Goal: Task Accomplishment & Management: Manage account settings

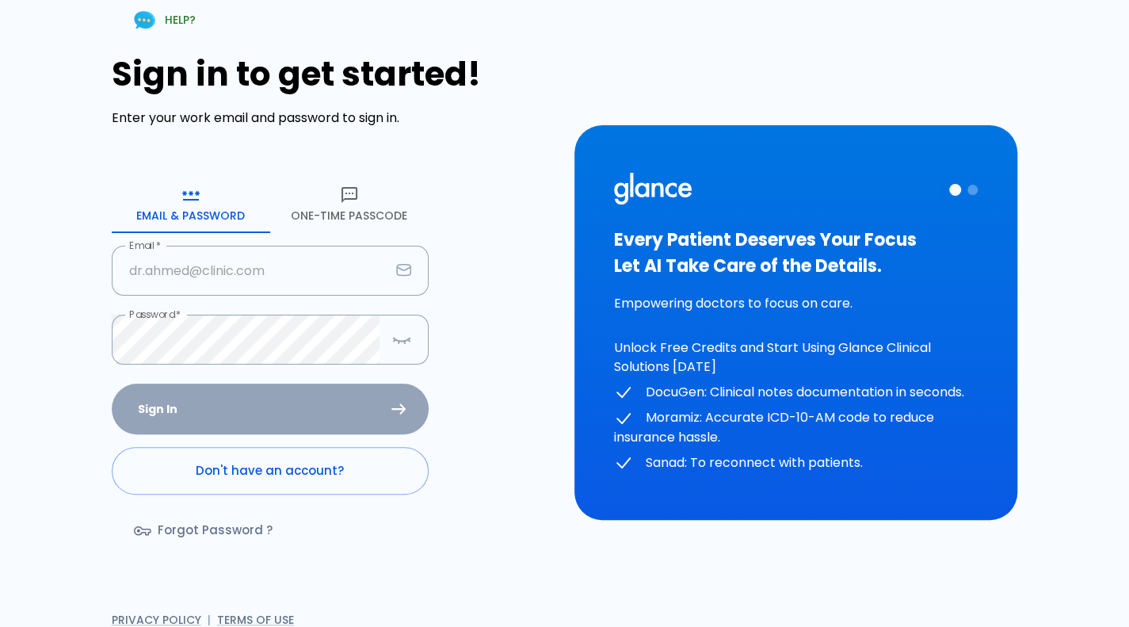
type input "[PERSON_NAME][EMAIL_ADDRESS][DOMAIN_NAME]"
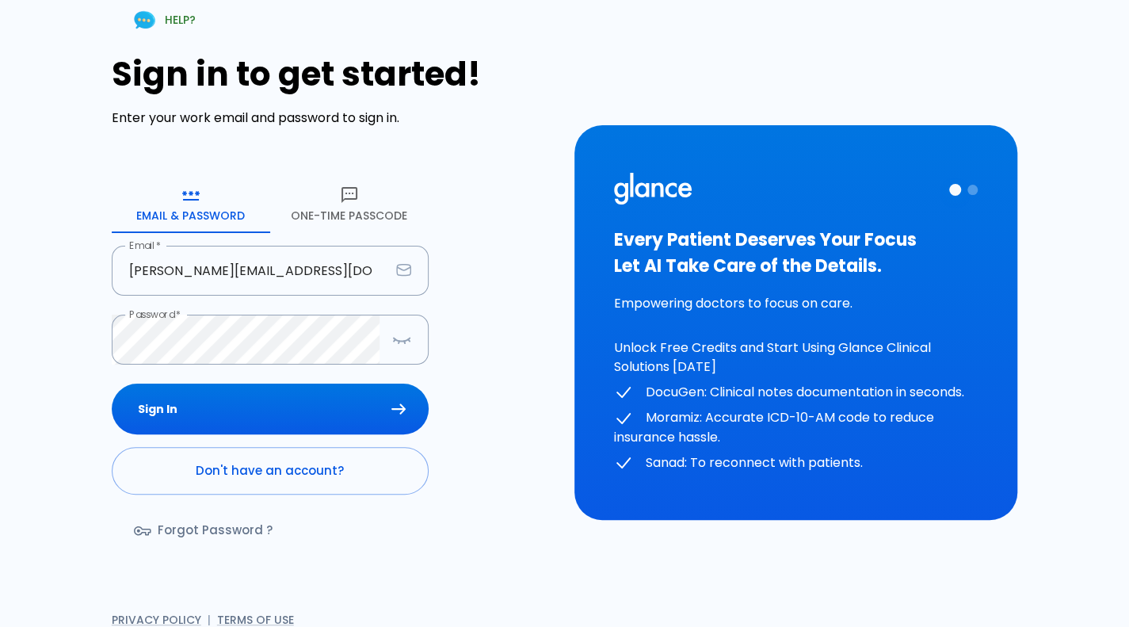
click at [272, 397] on div "Sign In Don't have an account? Forgot Password ?" at bounding box center [270, 474] width 317 height 183
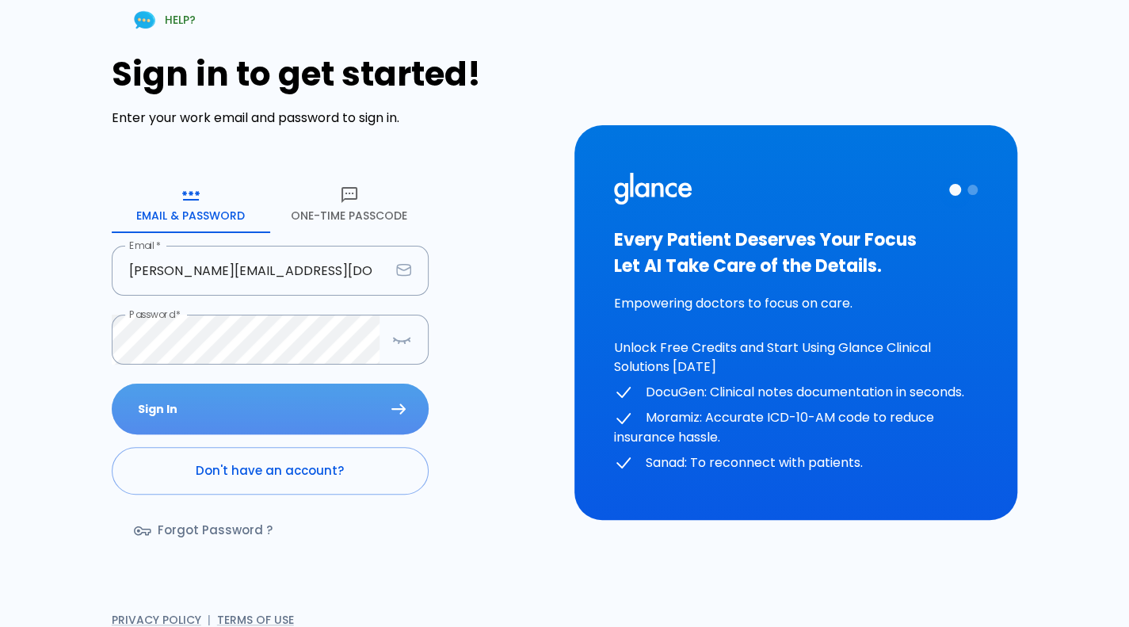
click at [272, 397] on button "Sign In" at bounding box center [270, 408] width 317 height 51
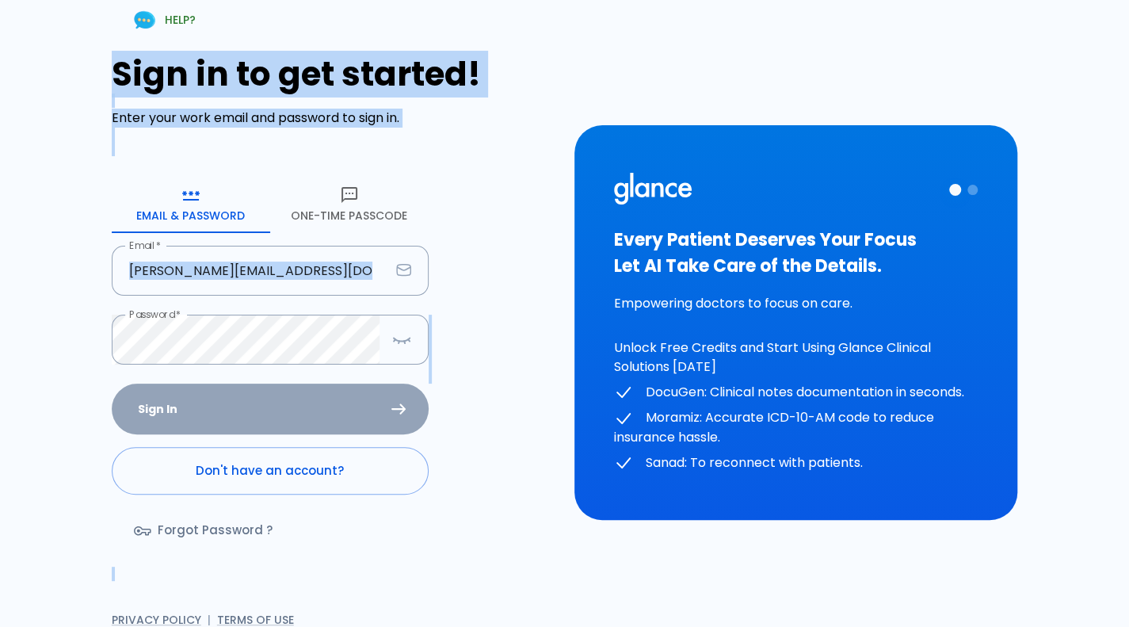
click at [272, 397] on div "Sign In Don't have an account? Forgot Password ?" at bounding box center [270, 474] width 317 height 183
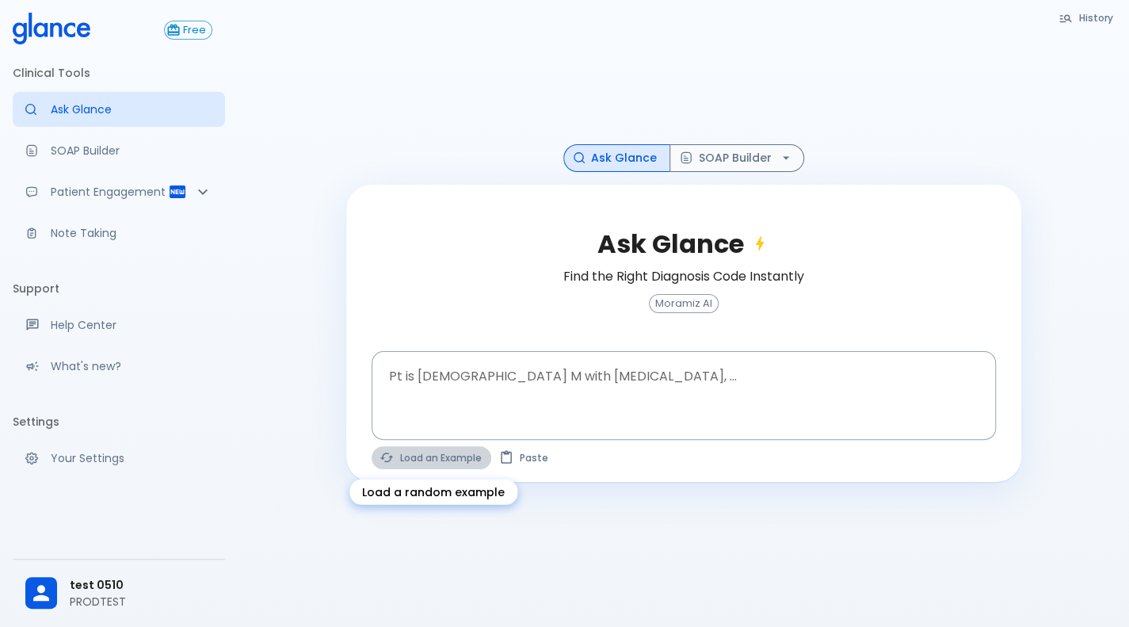
click at [425, 457] on button "Load an Example" at bounding box center [431, 457] width 120 height 23
type textarea "30F, weight loss, [MEDICAL_DATA], [MEDICAL_DATA], HR 121, [MEDICAL_DATA], TSH u…"
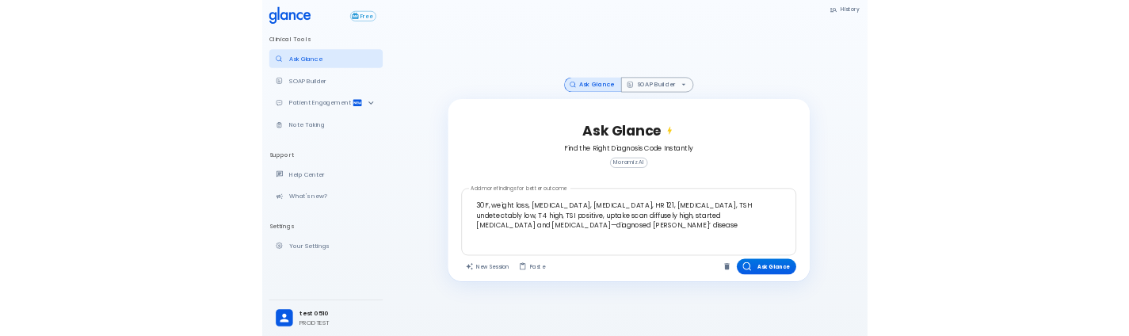
scroll to position [38, 0]
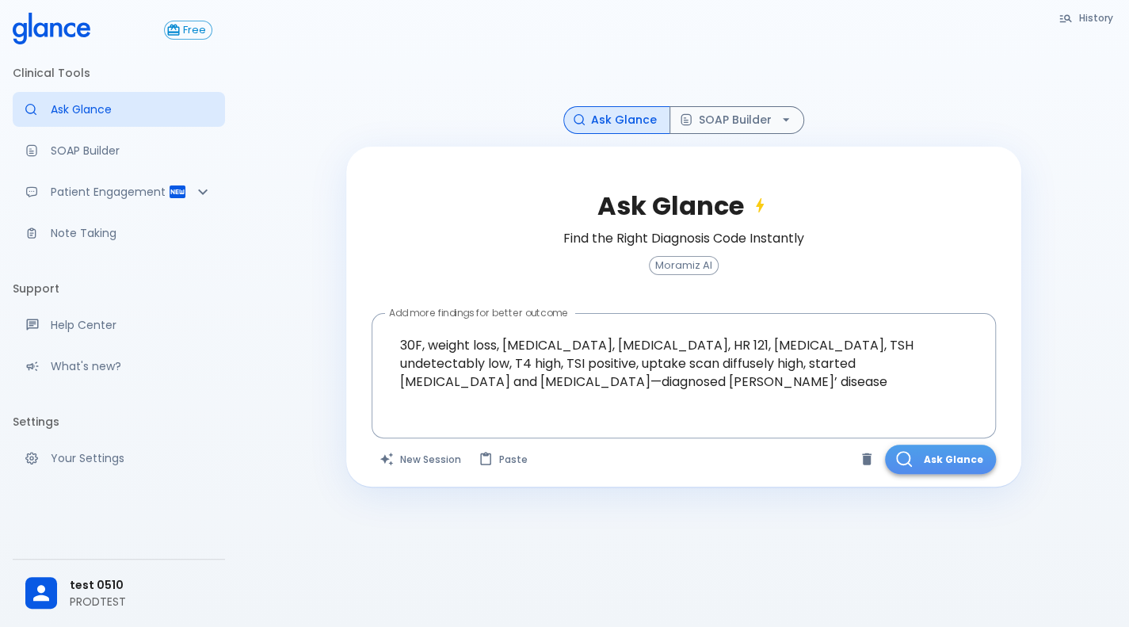
click at [958, 457] on button "Ask Glance" at bounding box center [940, 458] width 111 height 29
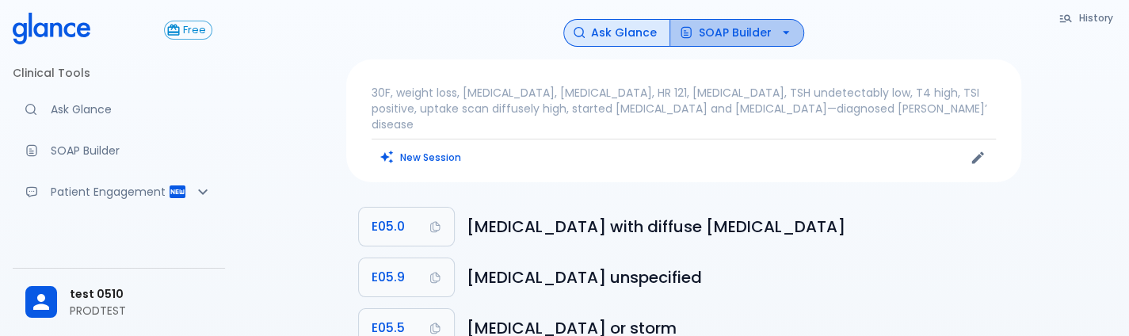
click at [712, 31] on button "SOAP Builder" at bounding box center [736, 33] width 135 height 28
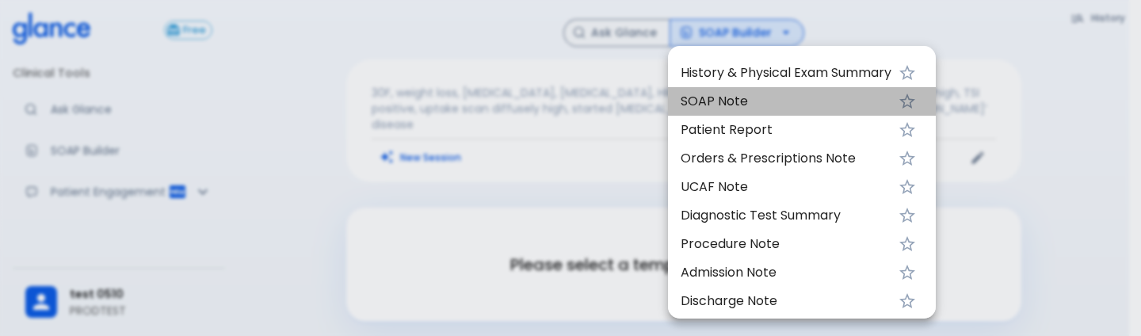
click at [705, 97] on span "SOAP Note" at bounding box center [785, 101] width 211 height 19
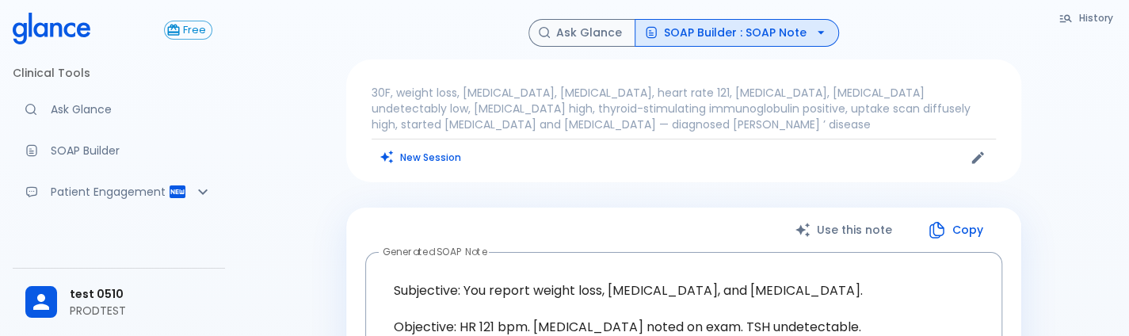
drag, startPoint x: 676, startPoint y: 18, endPoint x: 665, endPoint y: 48, distance: 31.8
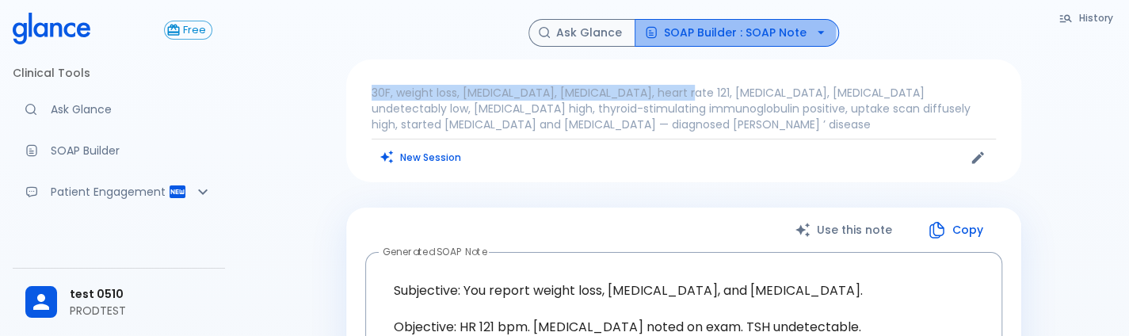
click at [694, 31] on button "SOAP Builder : SOAP Note" at bounding box center [736, 33] width 204 height 28
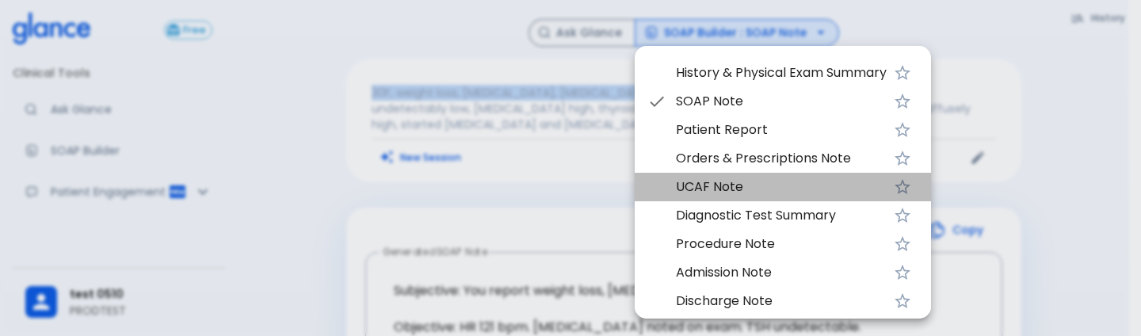
click at [671, 177] on li "UCAF Note" at bounding box center [782, 187] width 296 height 29
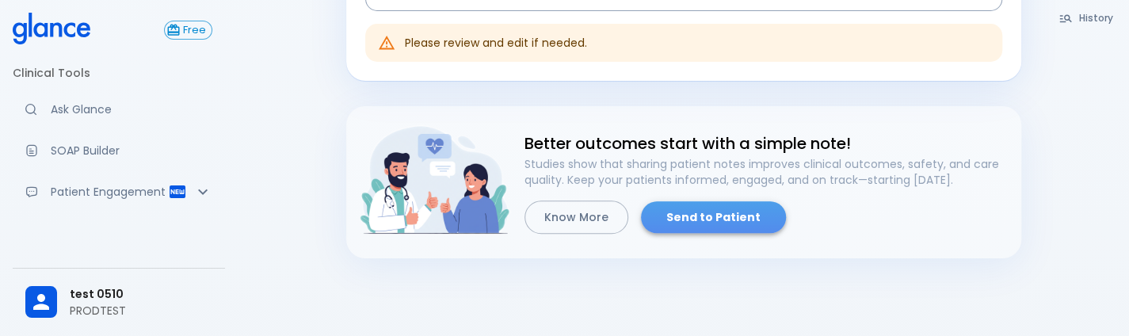
click at [718, 214] on link "Send to Patient" at bounding box center [713, 217] width 145 height 32
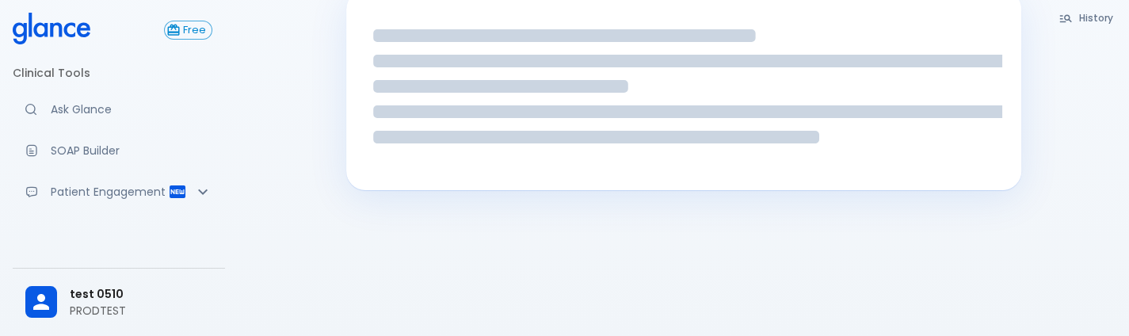
scroll to position [215, 0]
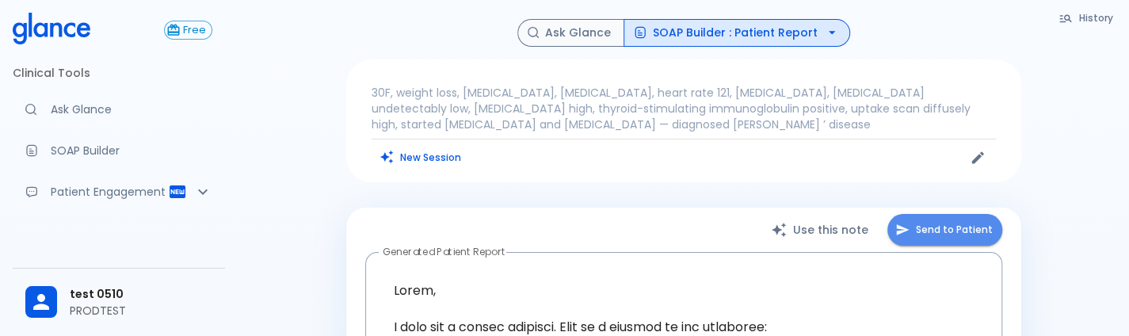
click at [952, 216] on button "Send to Patient" at bounding box center [944, 230] width 115 height 32
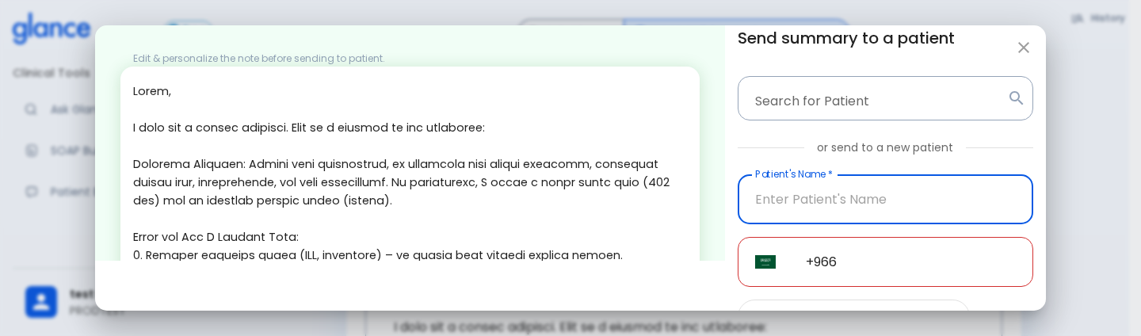
click at [890, 204] on input "Patient's Name   *" at bounding box center [884, 199] width 295 height 50
click at [890, 204] on input "9606926484" at bounding box center [884, 199] width 295 height 50
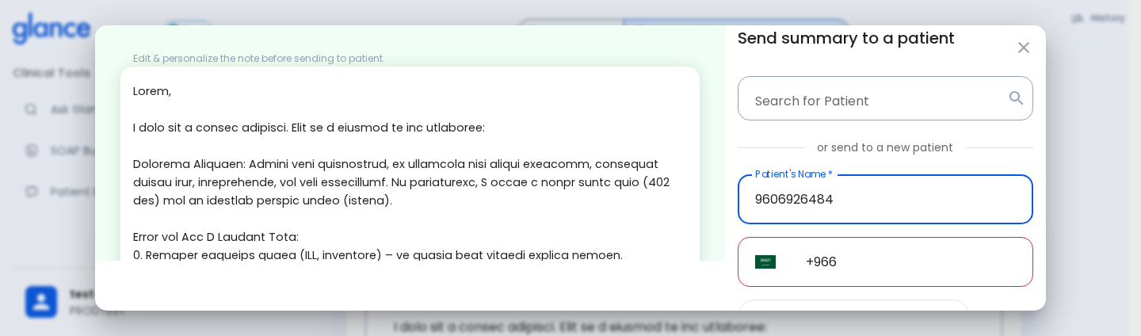
click at [890, 204] on input "9606926484" at bounding box center [884, 199] width 295 height 50
type input "9606926484"
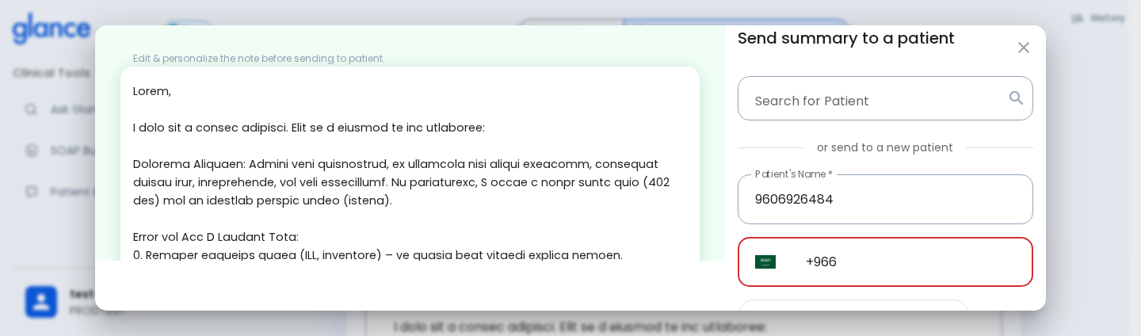
click at [889, 275] on input "+966" at bounding box center [910, 262] width 245 height 50
paste input "96069 26484"
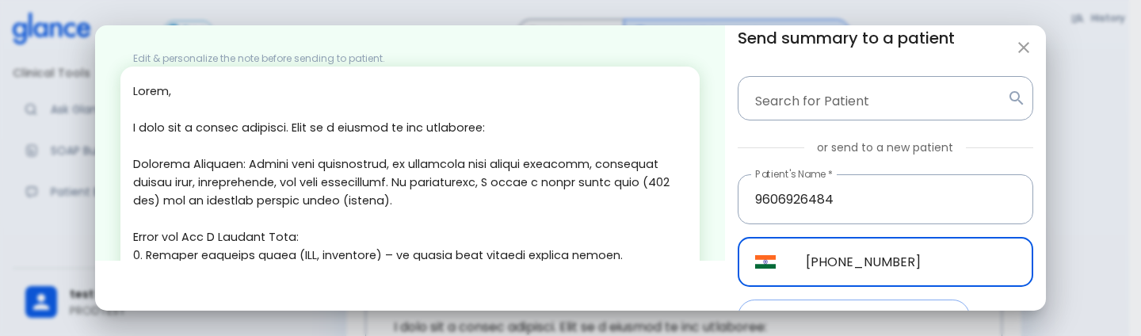
scroll to position [93, 0]
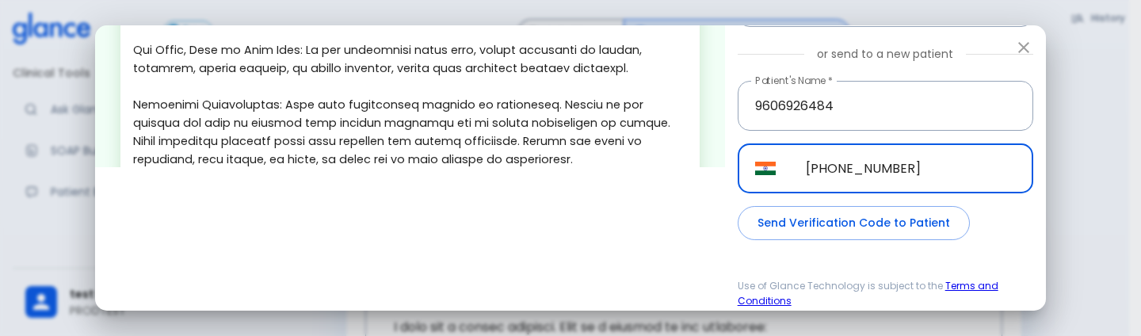
type input "[PHONE_NUMBER]"
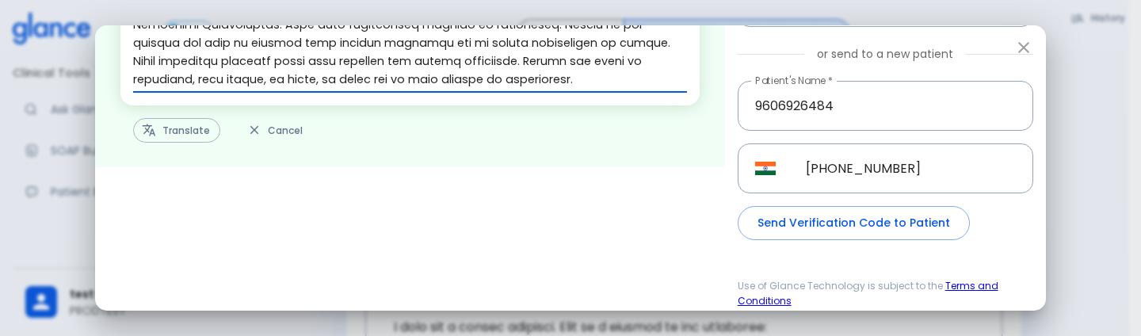
scroll to position [94, 0]
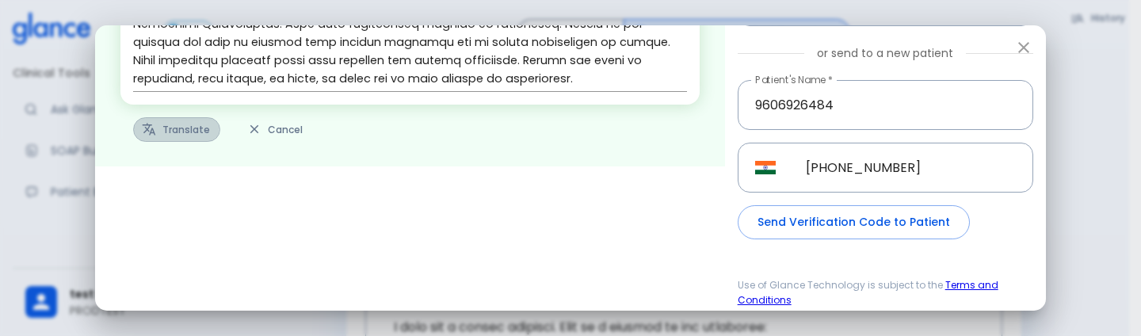
click at [156, 126] on button "Translate" at bounding box center [176, 129] width 87 height 25
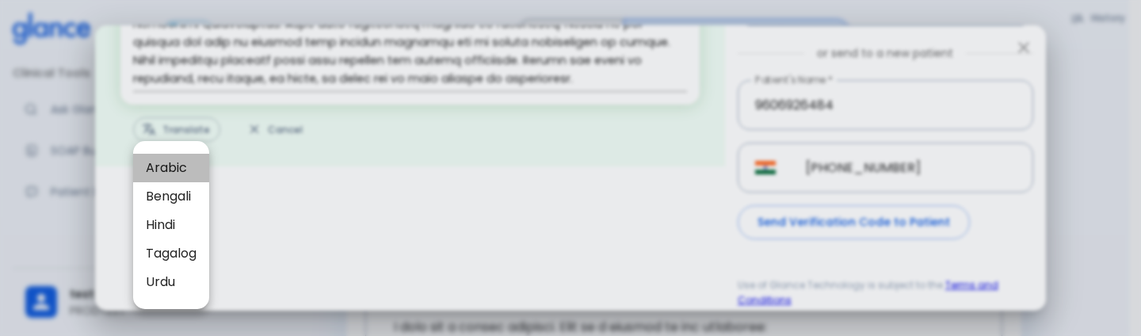
click at [154, 165] on span "Arabic" at bounding box center [171, 167] width 51 height 19
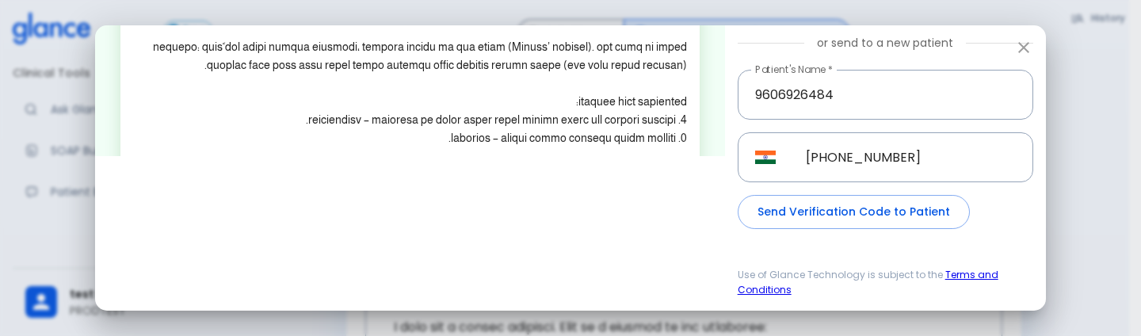
scroll to position [392, 0]
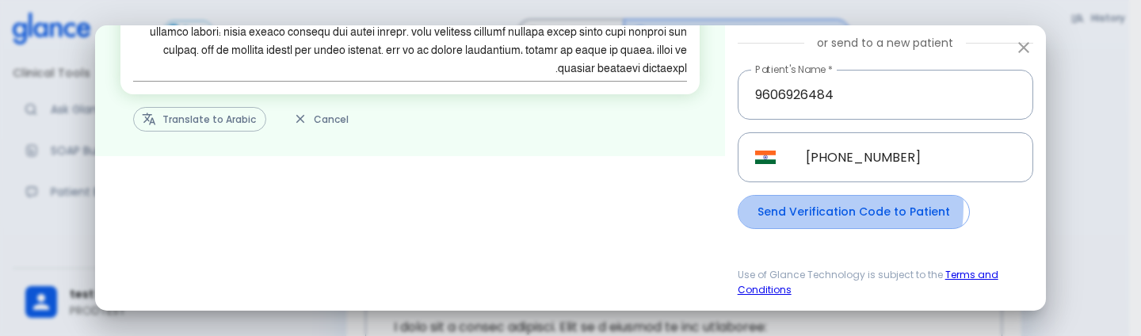
click at [793, 207] on button "Send Verification Code to Patient" at bounding box center [853, 212] width 232 height 34
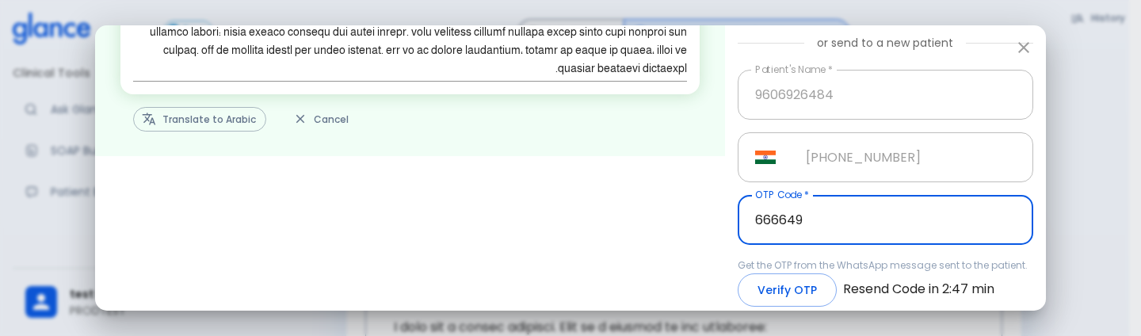
type input "666649"
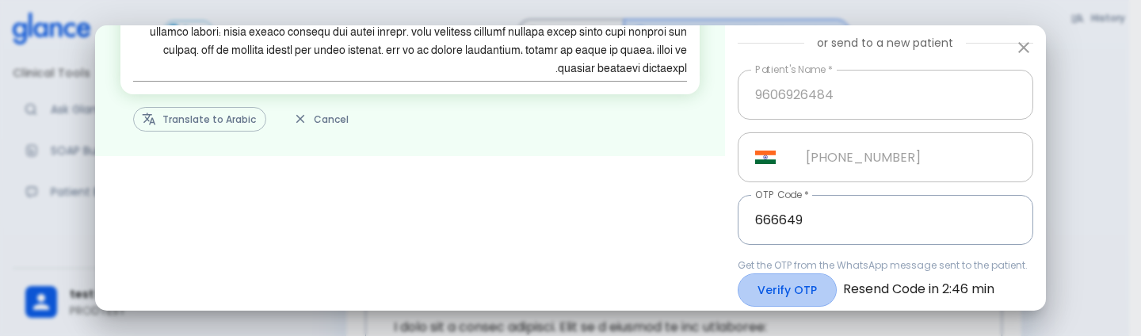
click at [748, 305] on button "Verify OTP" at bounding box center [786, 290] width 99 height 34
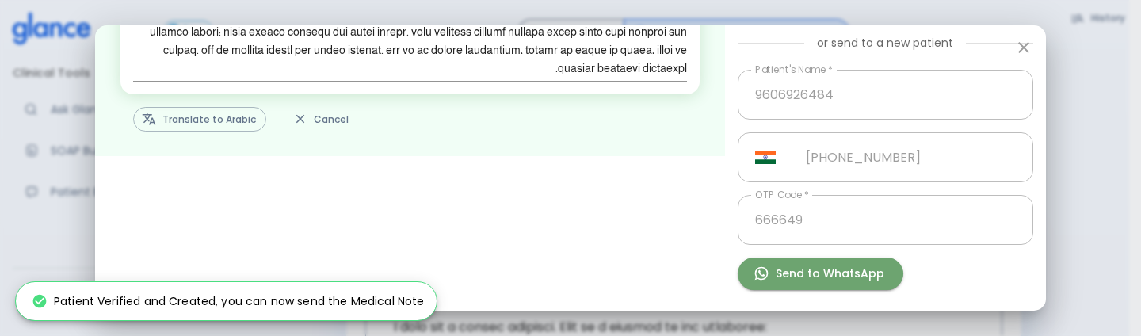
click at [851, 263] on button "Send to WhatsApp" at bounding box center [820, 273] width 166 height 32
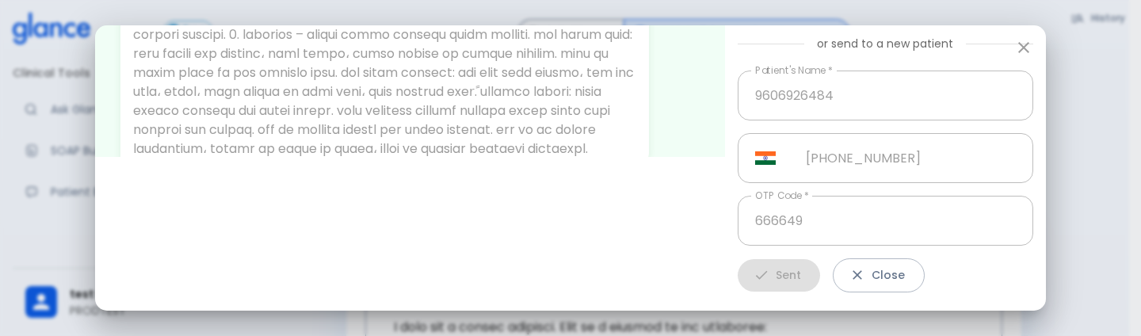
scroll to position [105, 0]
click at [908, 278] on button "Close" at bounding box center [878, 274] width 92 height 34
type input "+966"
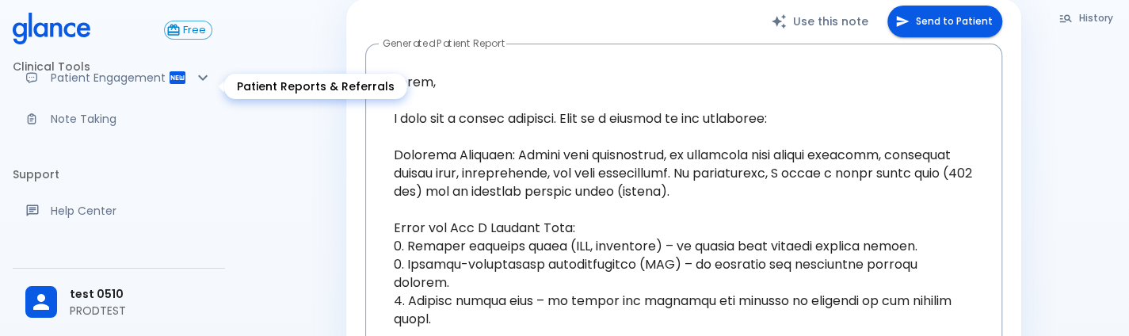
scroll to position [113, 0]
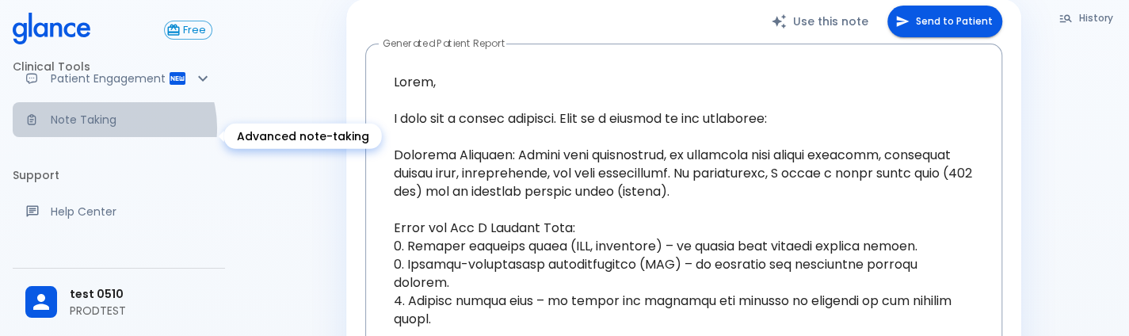
click at [108, 128] on p "Note Taking" at bounding box center [132, 120] width 162 height 16
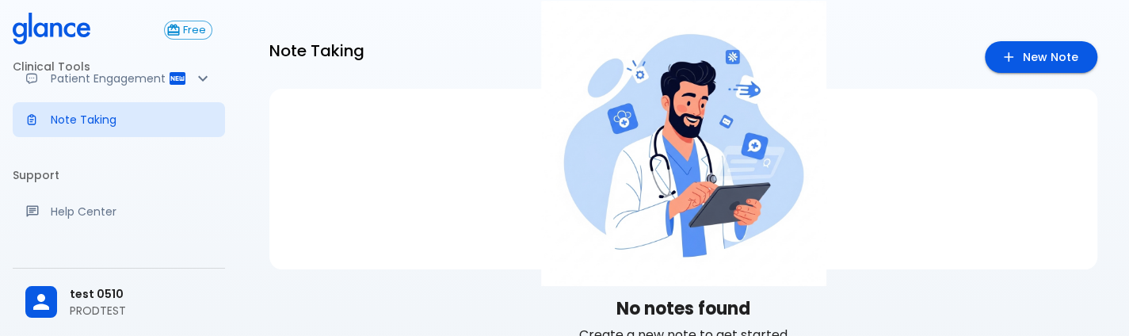
scroll to position [1, 0]
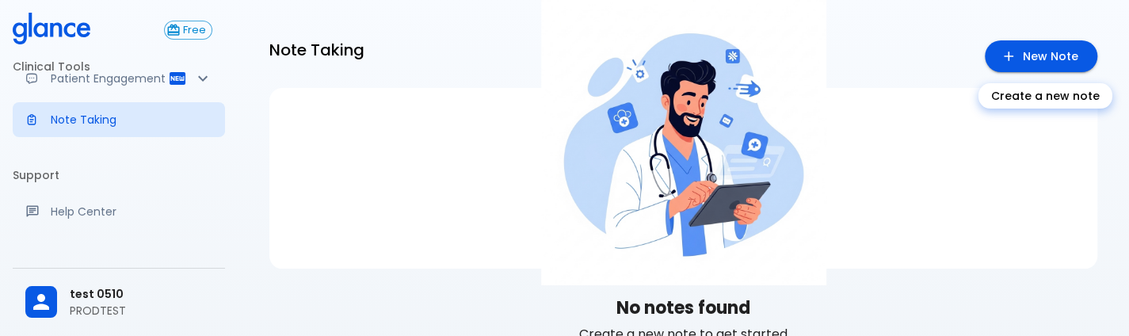
click at [1014, 66] on link "New Note" at bounding box center [1041, 56] width 112 height 32
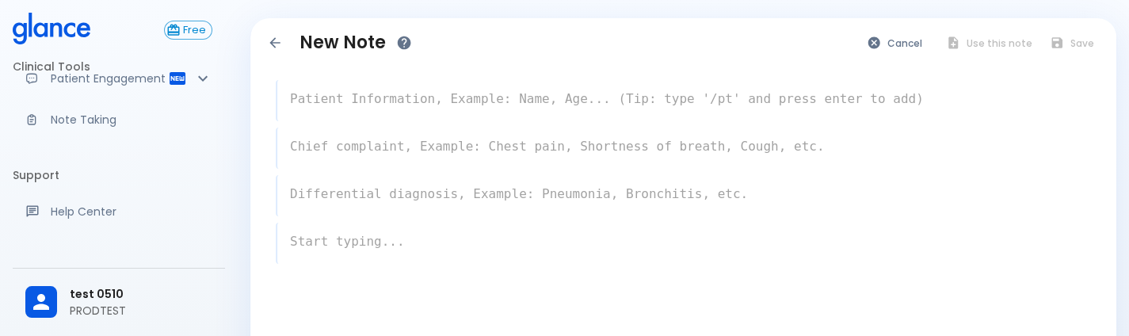
click at [475, 128] on div "x" at bounding box center [683, 148] width 815 height 41
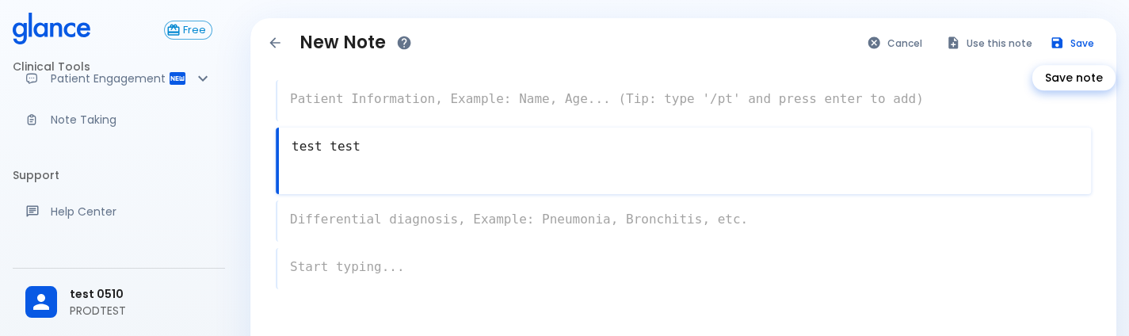
type textarea "test test"
click at [1076, 41] on button "Save" at bounding box center [1073, 43] width 62 height 23
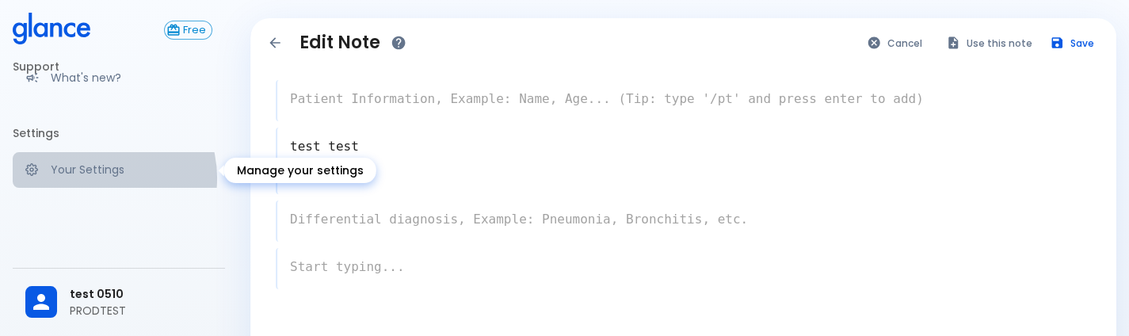
click at [97, 177] on p "Your Settings" at bounding box center [132, 170] width 162 height 16
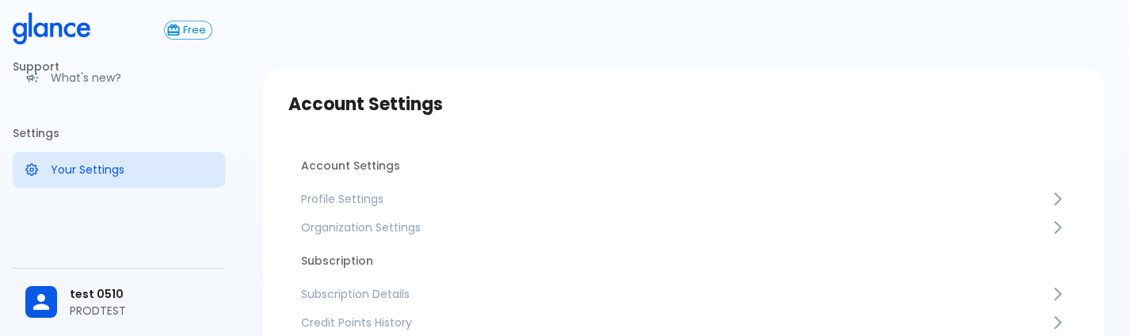
scroll to position [72, 0]
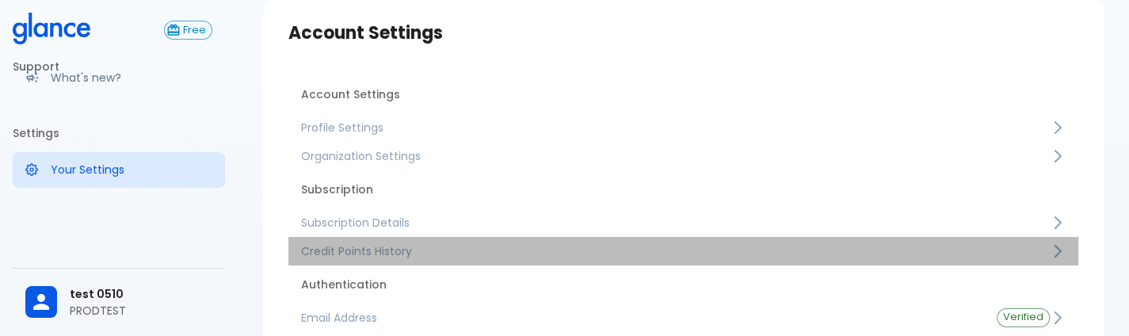
click at [341, 257] on span "Credit Points History" at bounding box center [675, 251] width 749 height 16
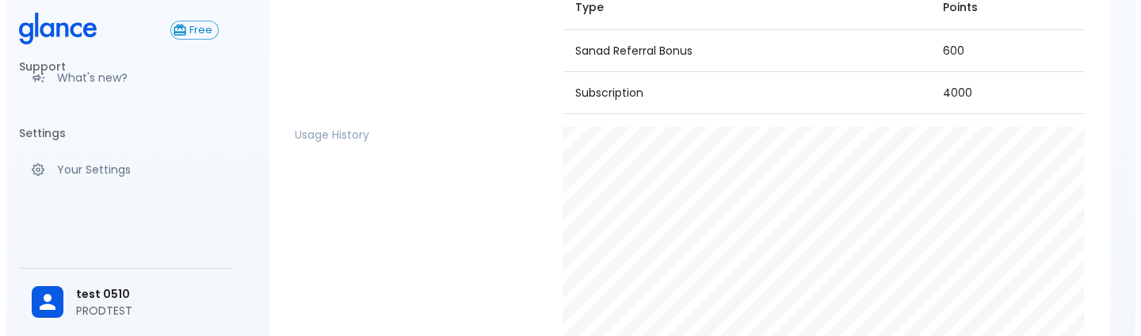
scroll to position [369, 0]
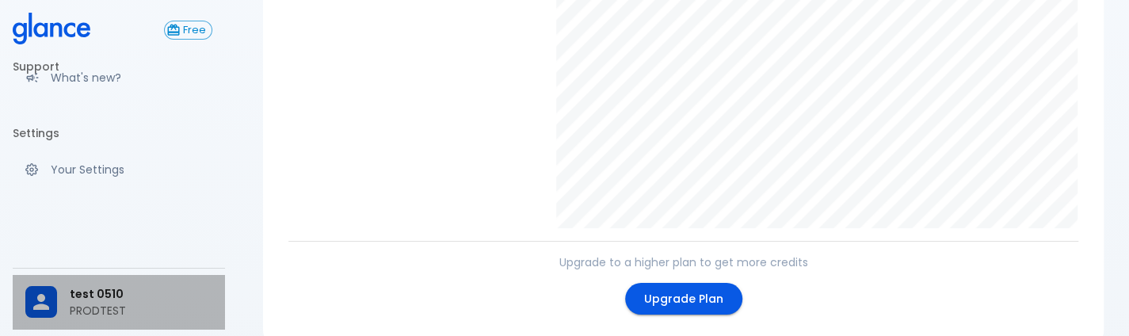
click at [67, 289] on div at bounding box center [47, 302] width 44 height 32
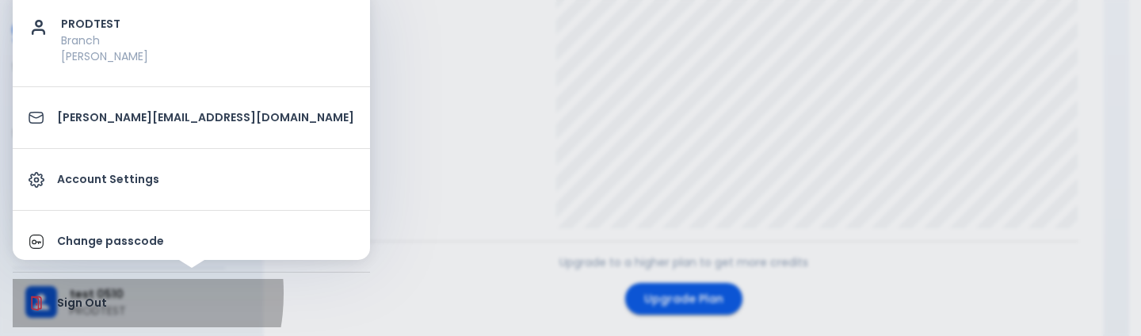
click at [73, 292] on li "Sign Out" at bounding box center [191, 303] width 357 height 48
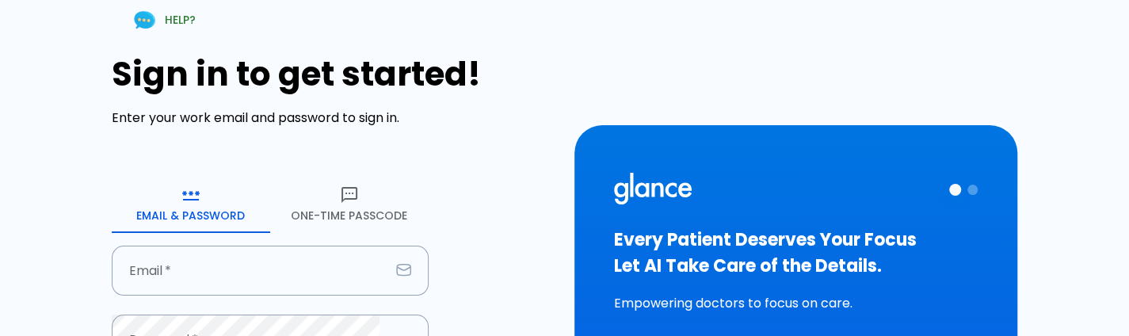
type input "[PERSON_NAME][EMAIL_ADDRESS][DOMAIN_NAME]"
click at [272, 274] on input "[PERSON_NAME][EMAIL_ADDRESS][DOMAIN_NAME]" at bounding box center [251, 271] width 278 height 50
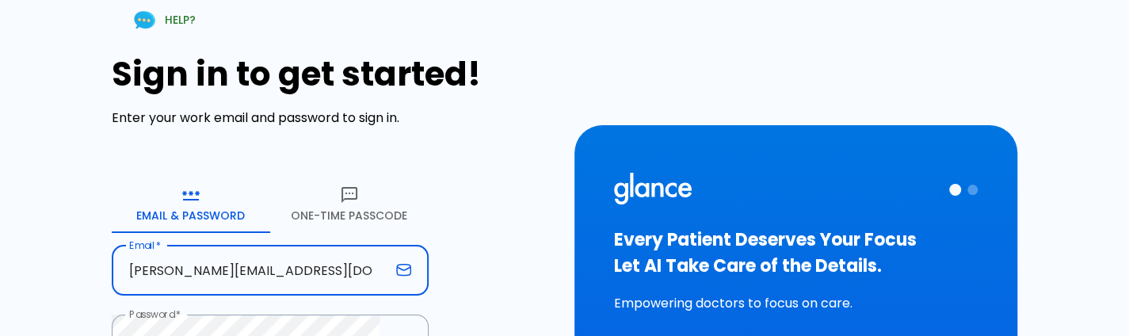
click at [222, 273] on input "[PERSON_NAME][EMAIL_ADDRESS][DOMAIN_NAME]" at bounding box center [251, 271] width 278 height 50
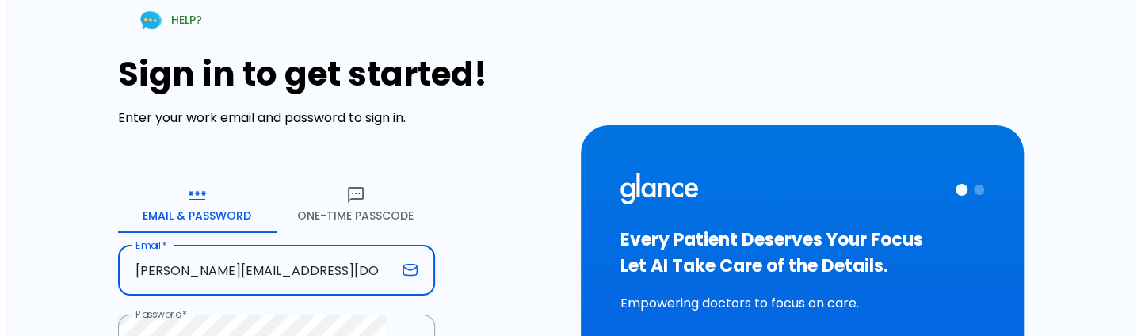
scroll to position [109, 0]
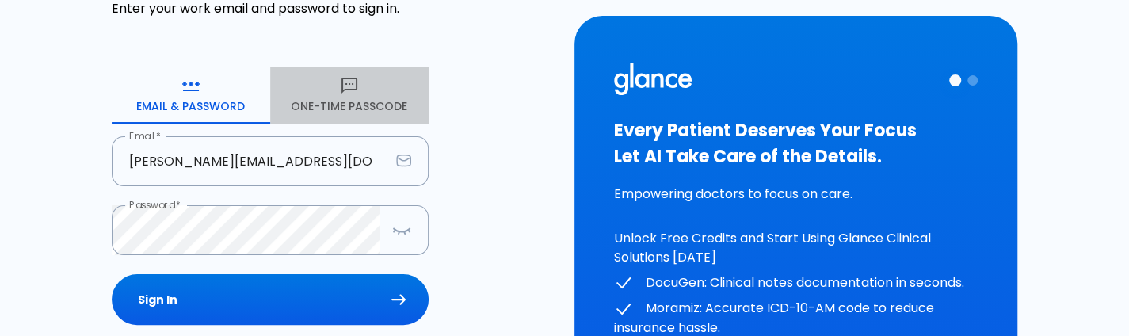
click at [363, 86] on button "One-Time Passcode" at bounding box center [349, 95] width 158 height 57
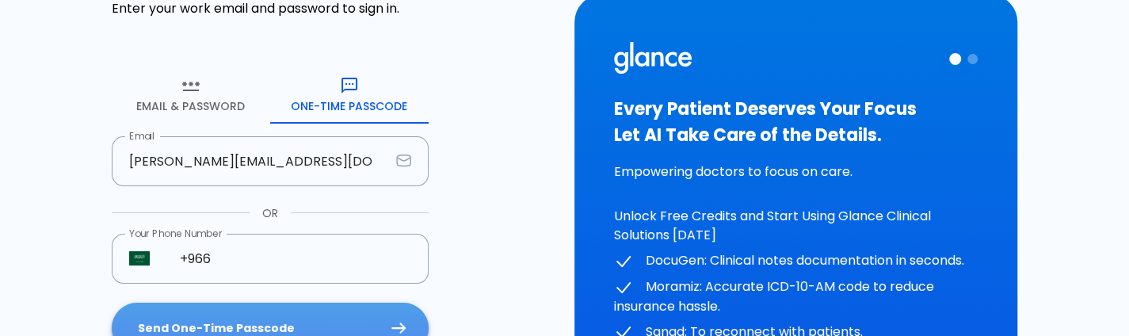
click at [269, 314] on button "Send One-Time Passcode" at bounding box center [270, 328] width 317 height 51
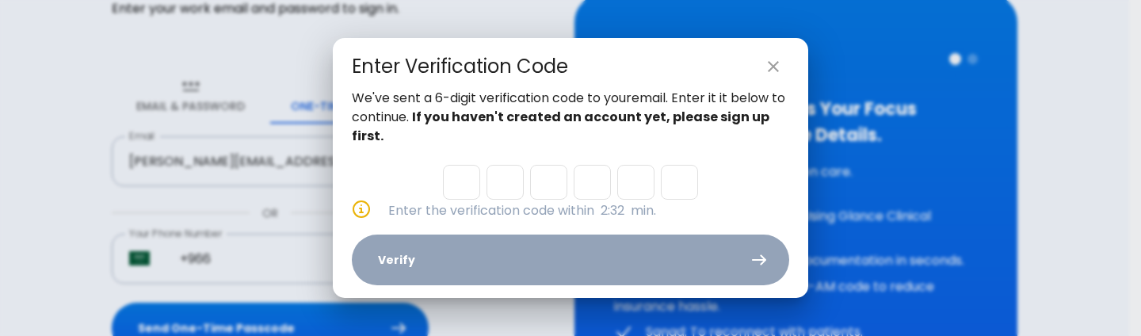
type input "8"
type input "9"
type input "3"
type input "7"
type input "5"
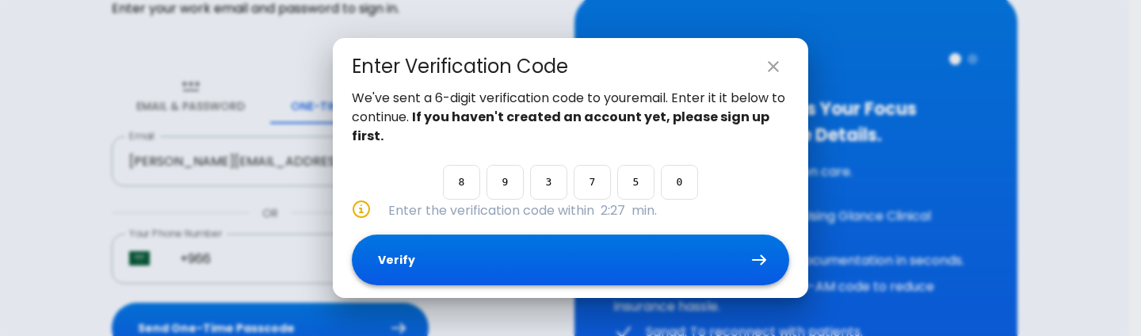
type input "0"
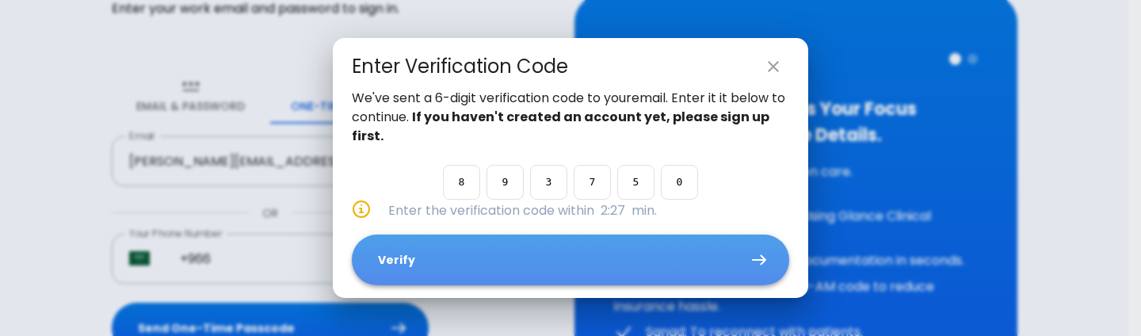
click at [517, 254] on button "Verify" at bounding box center [570, 259] width 437 height 51
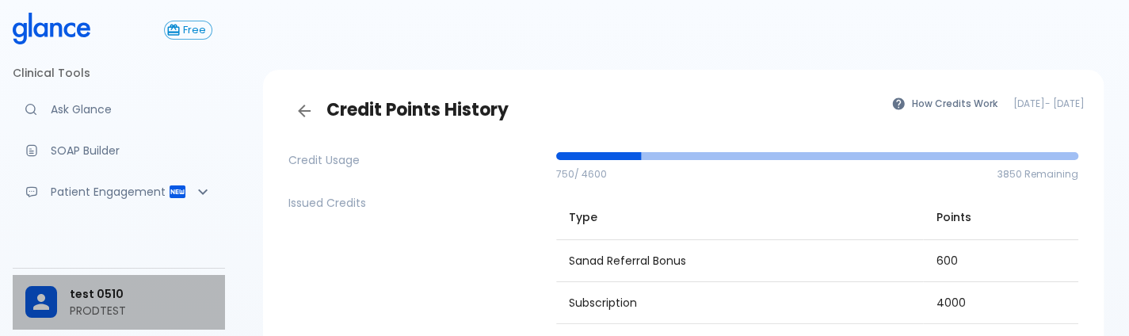
click at [112, 319] on div "test 0510 PRODTEST" at bounding box center [119, 302] width 212 height 55
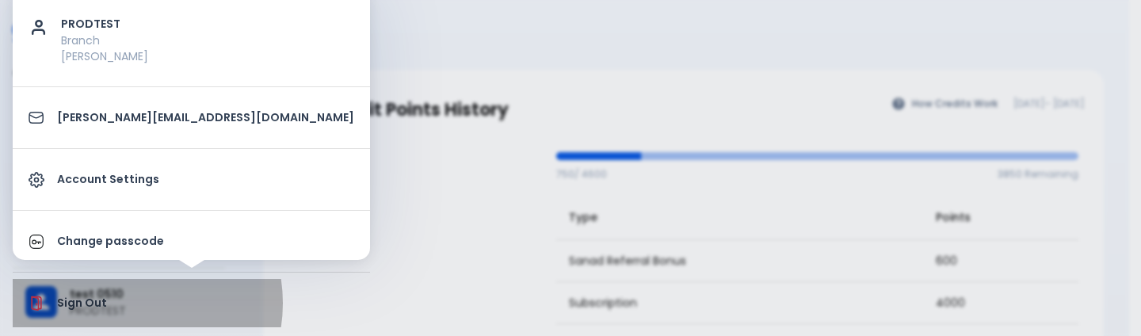
click at [120, 302] on p "Sign Out" at bounding box center [205, 303] width 297 height 17
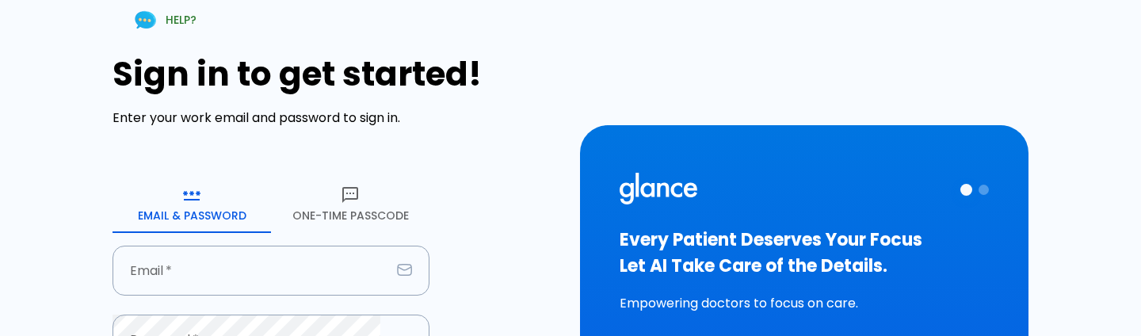
type input "[PERSON_NAME][EMAIL_ADDRESS][DOMAIN_NAME]"
